Goal: Use online tool/utility: Utilize a website feature to perform a specific function

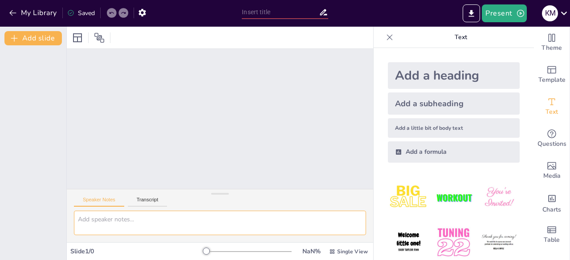
click at [132, 212] on textarea at bounding box center [220, 223] width 292 height 24
click at [142, 199] on button "Transcript" at bounding box center [148, 202] width 40 height 10
click at [89, 150] on div at bounding box center [220, 119] width 306 height 140
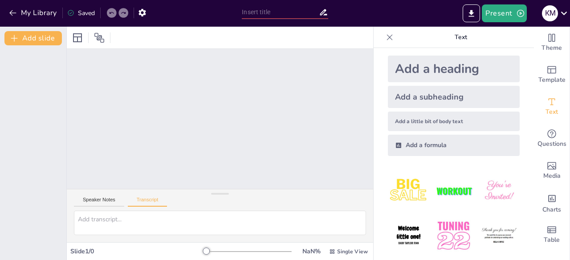
scroll to position [44, 0]
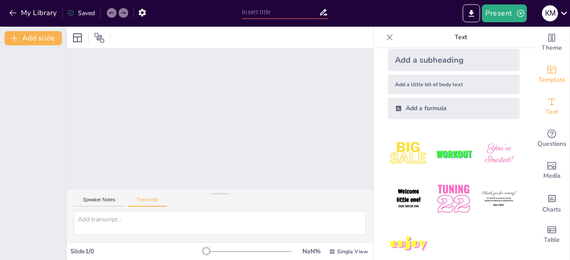
click at [534, 72] on div "Template" at bounding box center [552, 75] width 36 height 32
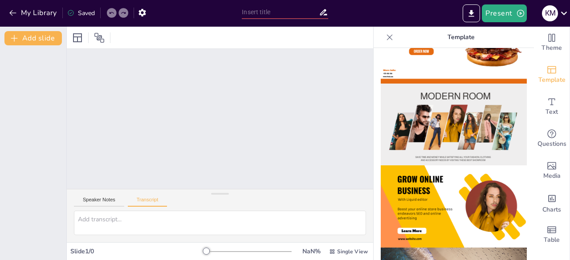
scroll to position [133, 0]
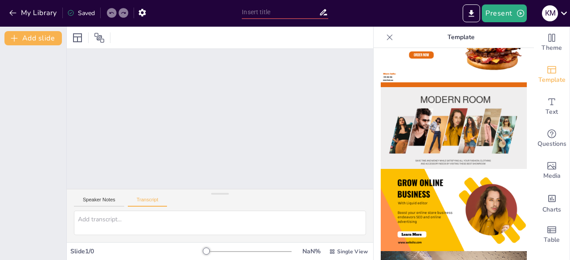
click at [405, 148] on img at bounding box center [453, 128] width 146 height 82
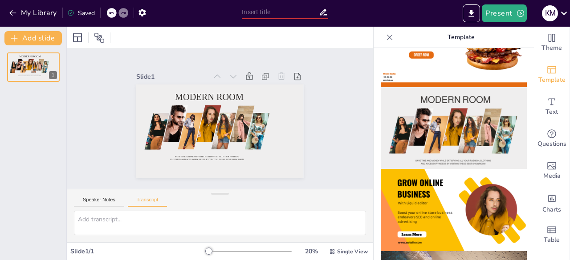
scroll to position [0, 0]
click at [11, 18] on button "My Library" at bounding box center [34, 13] width 54 height 14
